Goal: Information Seeking & Learning: Find specific fact

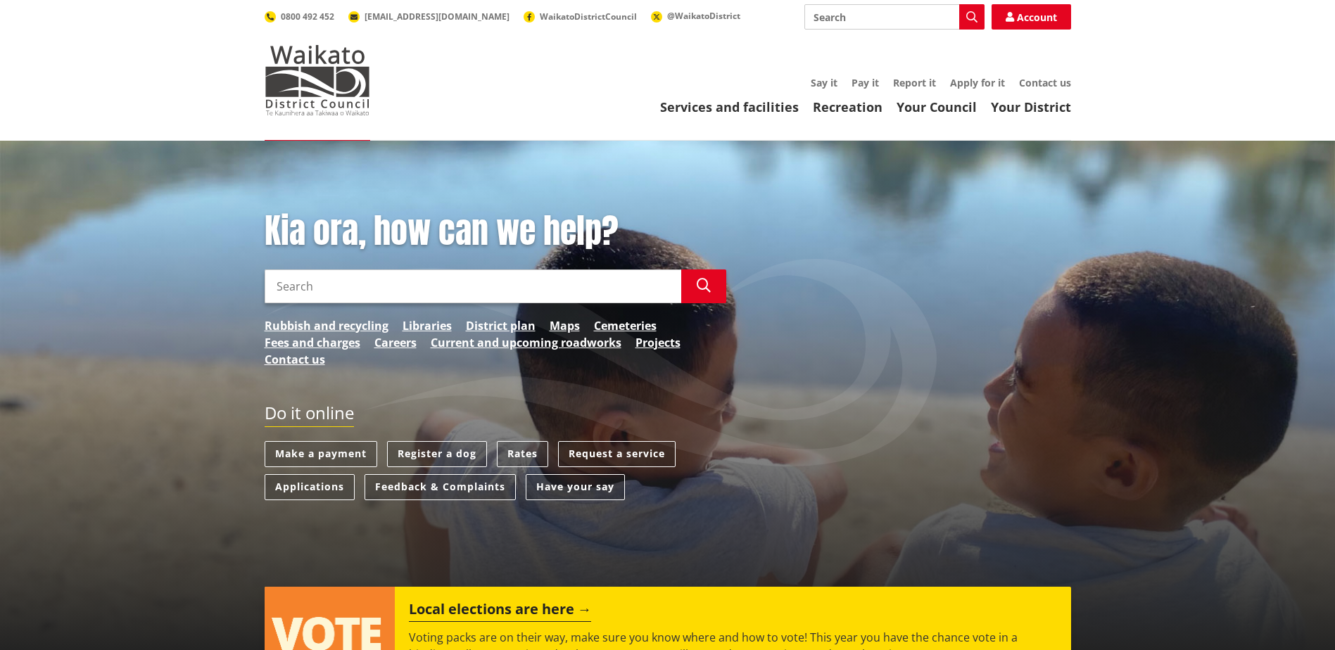
drag, startPoint x: 524, startPoint y: 447, endPoint x: 512, endPoint y: 434, distance: 17.5
click at [522, 446] on link "Rates" at bounding box center [522, 454] width 51 height 26
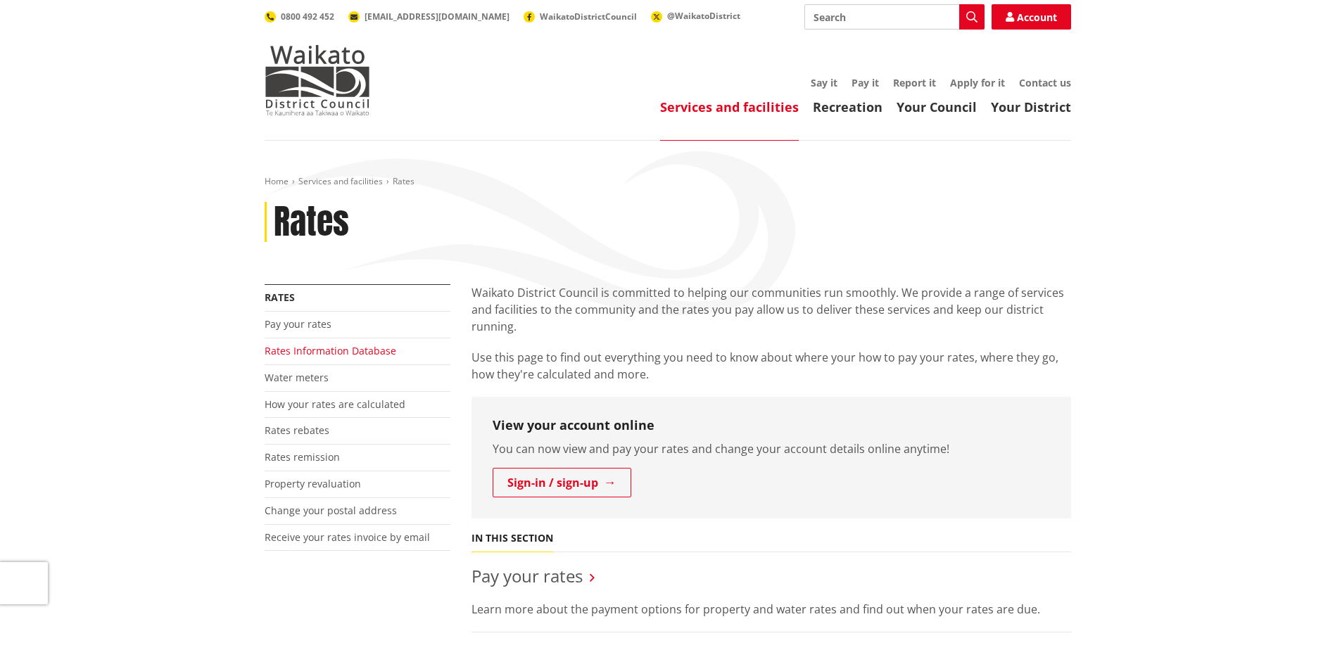
click at [318, 351] on link "Rates Information Database" at bounding box center [331, 350] width 132 height 13
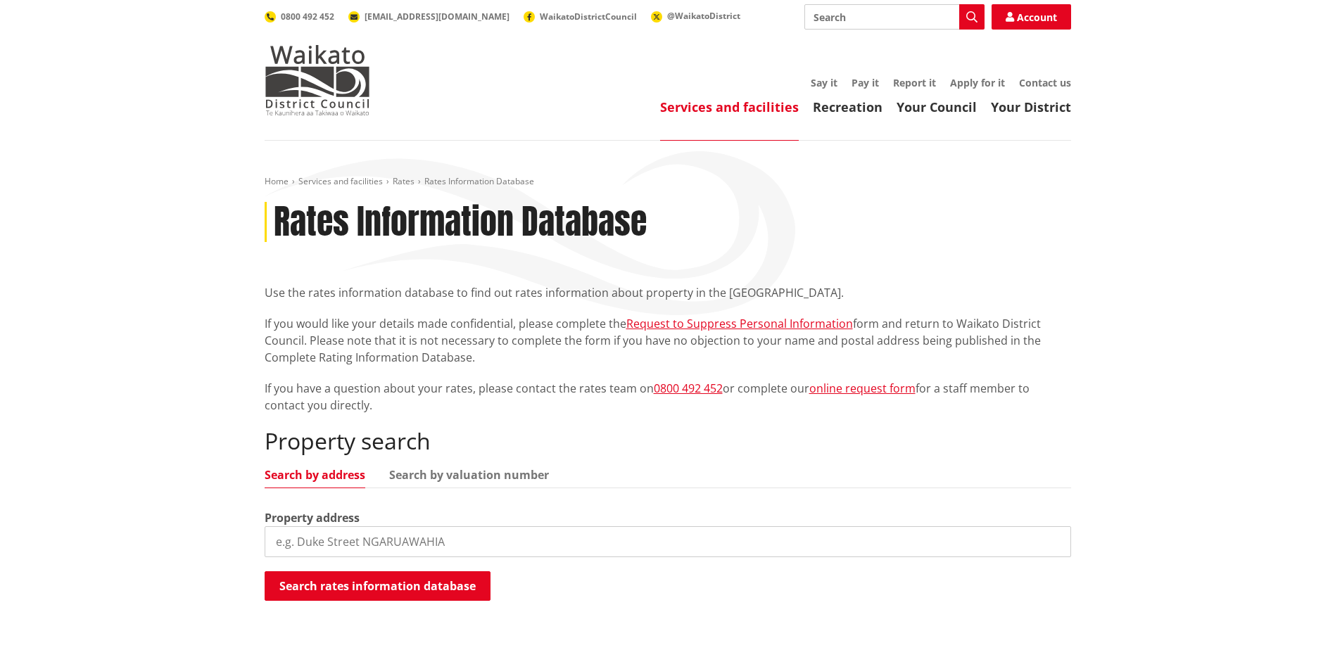
click at [460, 460] on div "Property search Search by address Search by valuation number Property address S…" at bounding box center [668, 515] width 807 height 175
click at [462, 469] on link "Search by valuation number" at bounding box center [469, 474] width 160 height 11
click at [455, 552] on input "search" at bounding box center [668, 541] width 807 height 31
type input "06282/465.00"
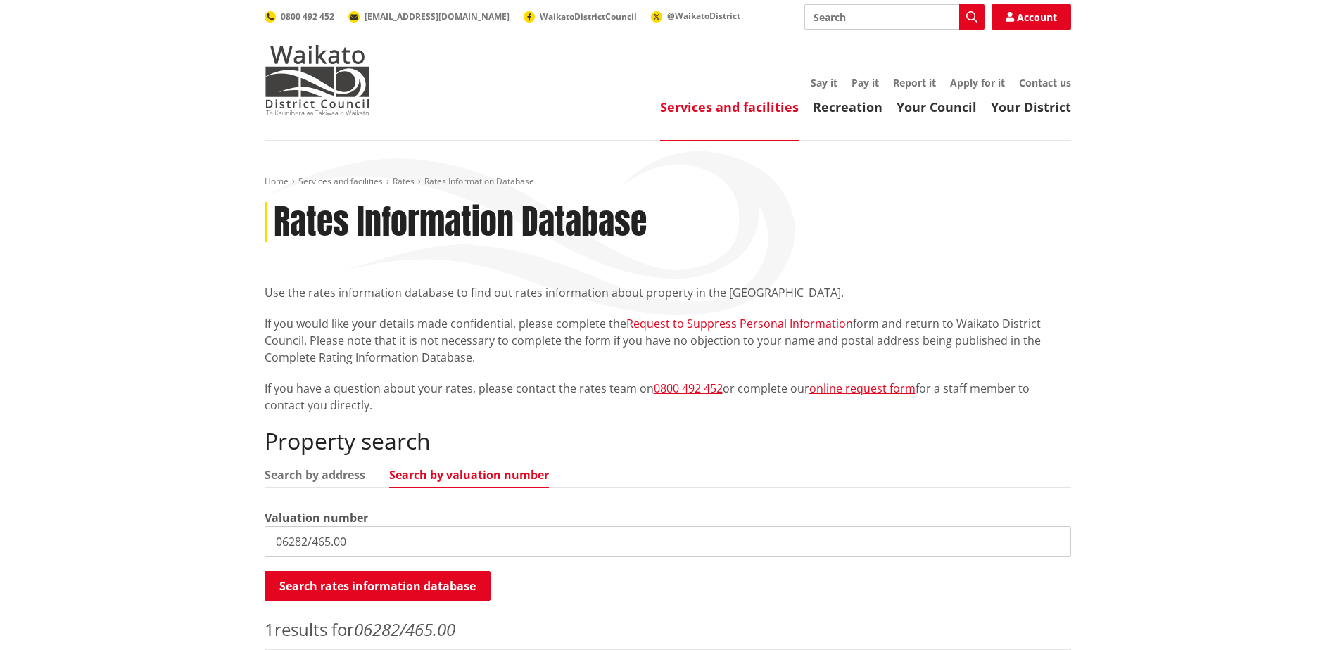
scroll to position [282, 0]
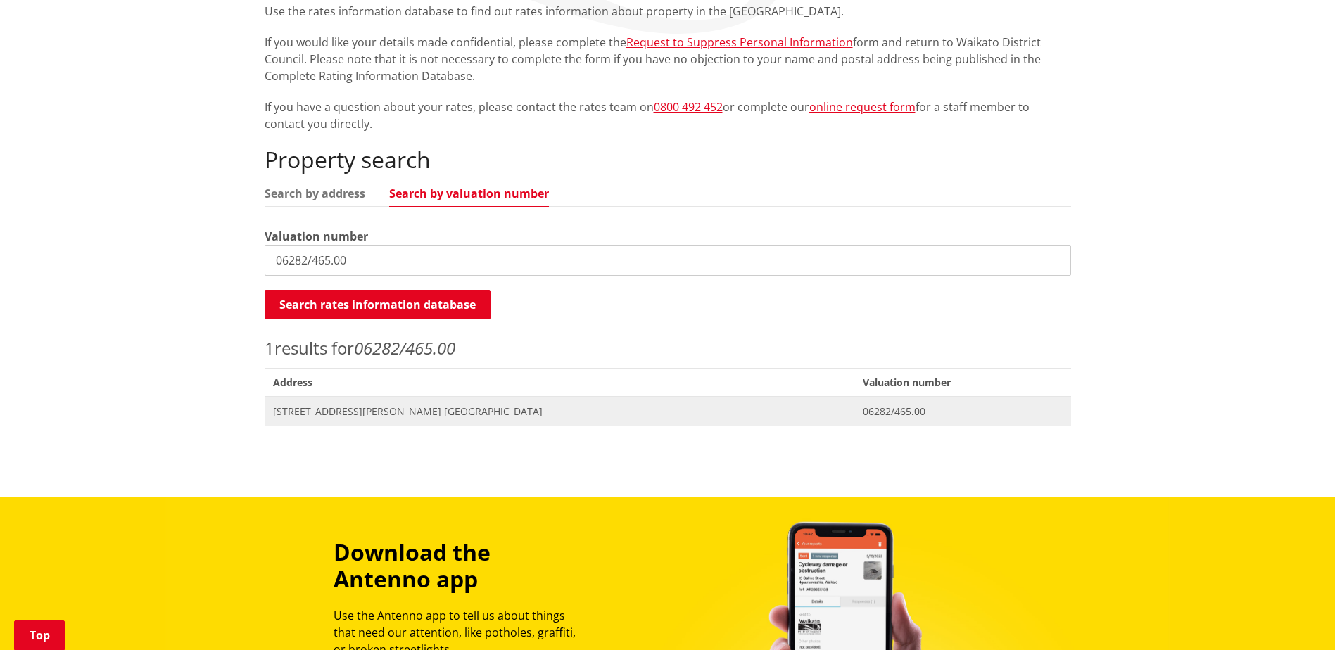
click at [424, 402] on span "Address 12 Peters Place NGARUAWAHIA" at bounding box center [560, 411] width 591 height 29
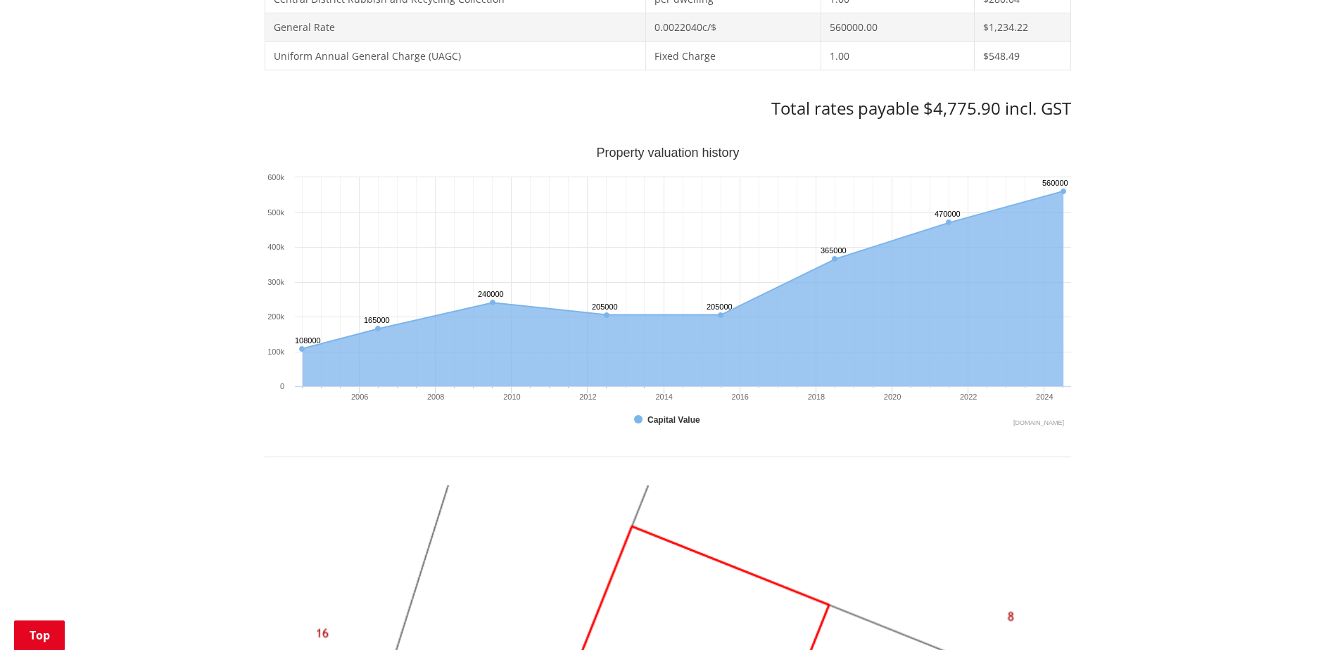
scroll to position [915, 0]
